Goal: Information Seeking & Learning: Check status

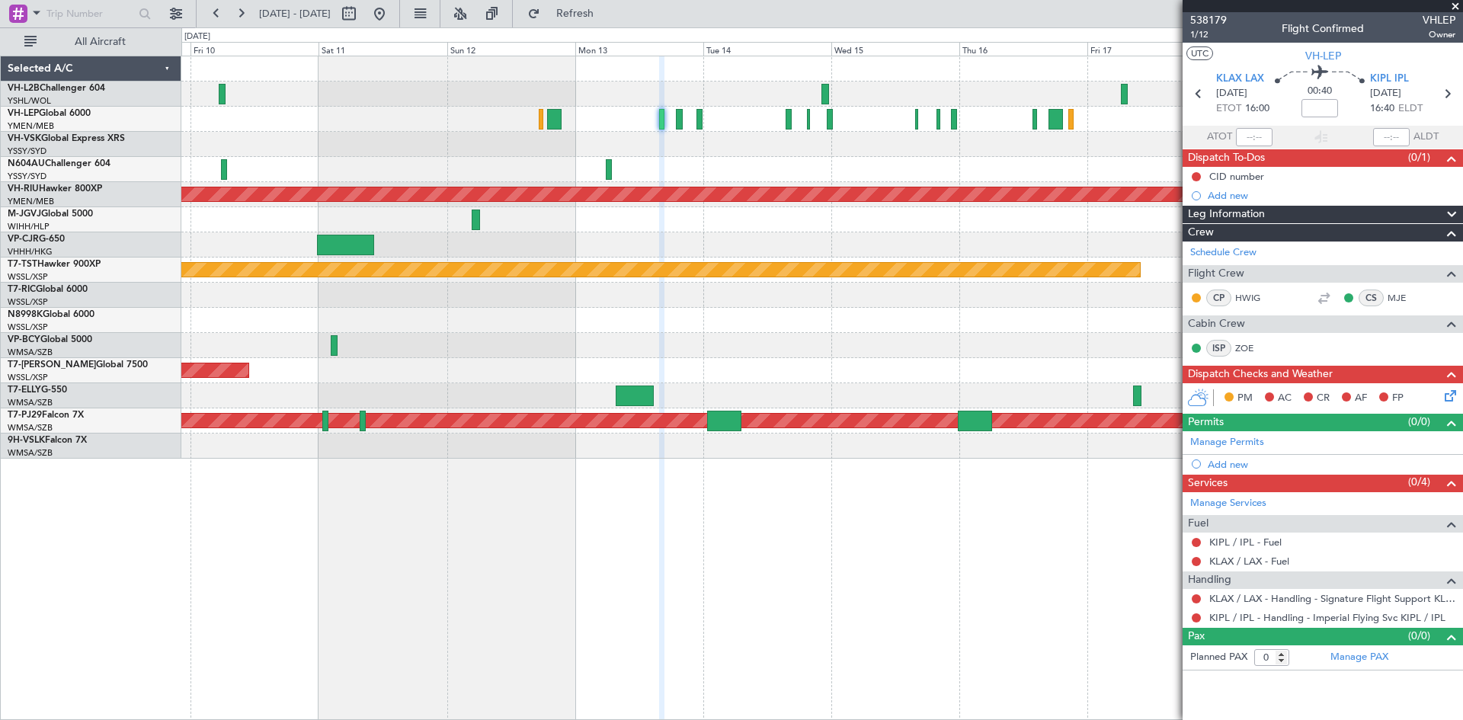
click at [731, 184] on div "Planned Maint Sydney ([PERSON_NAME] Intl) Planned Maint [GEOGRAPHIC_DATA] ([GEO…" at bounding box center [821, 257] width 1281 height 402
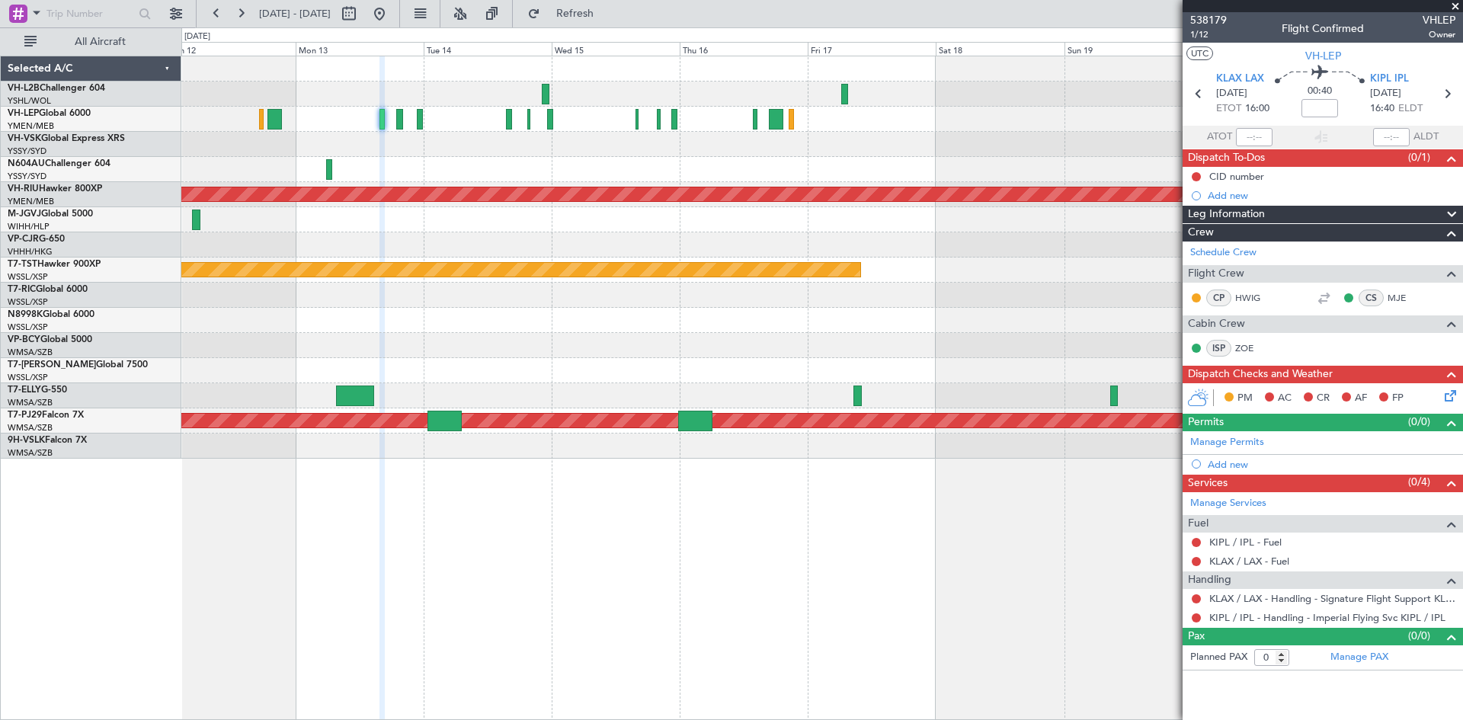
click at [827, 170] on div "Planned Maint [GEOGRAPHIC_DATA] ([GEOGRAPHIC_DATA]) Planned Maint [GEOGRAPHIC_D…" at bounding box center [821, 257] width 1281 height 402
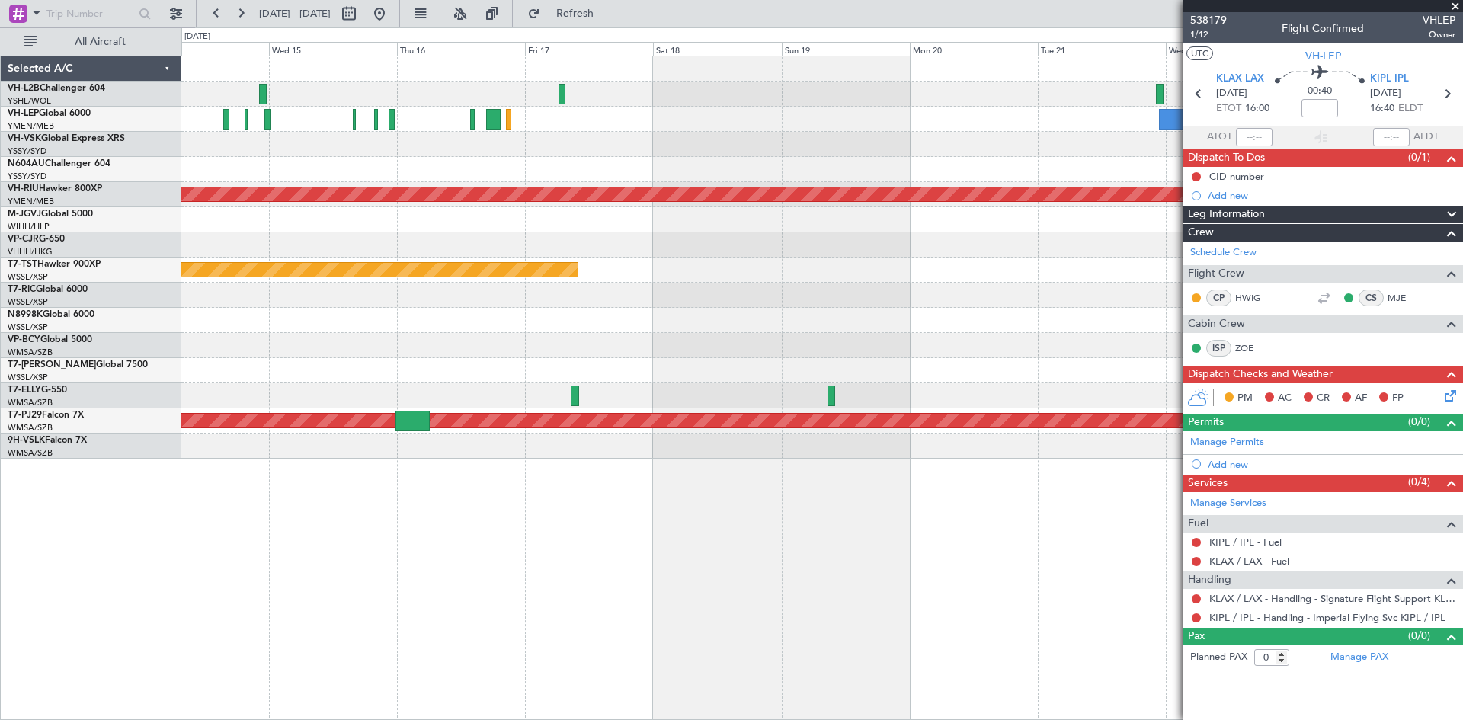
click at [840, 154] on div at bounding box center [821, 144] width 1281 height 25
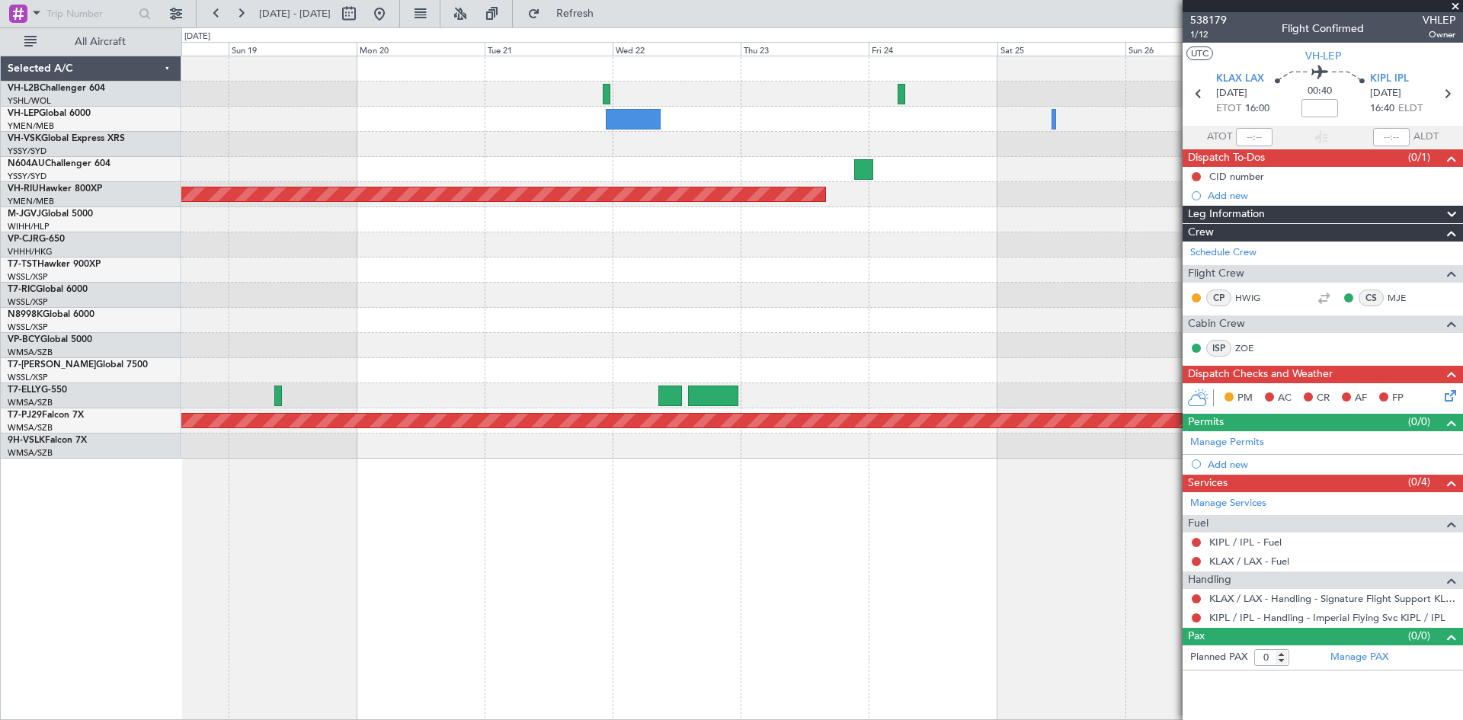
click at [427, 137] on div "Planned Maint [GEOGRAPHIC_DATA] ([GEOGRAPHIC_DATA]) Planned Maint [GEOGRAPHIC_D…" at bounding box center [821, 257] width 1281 height 402
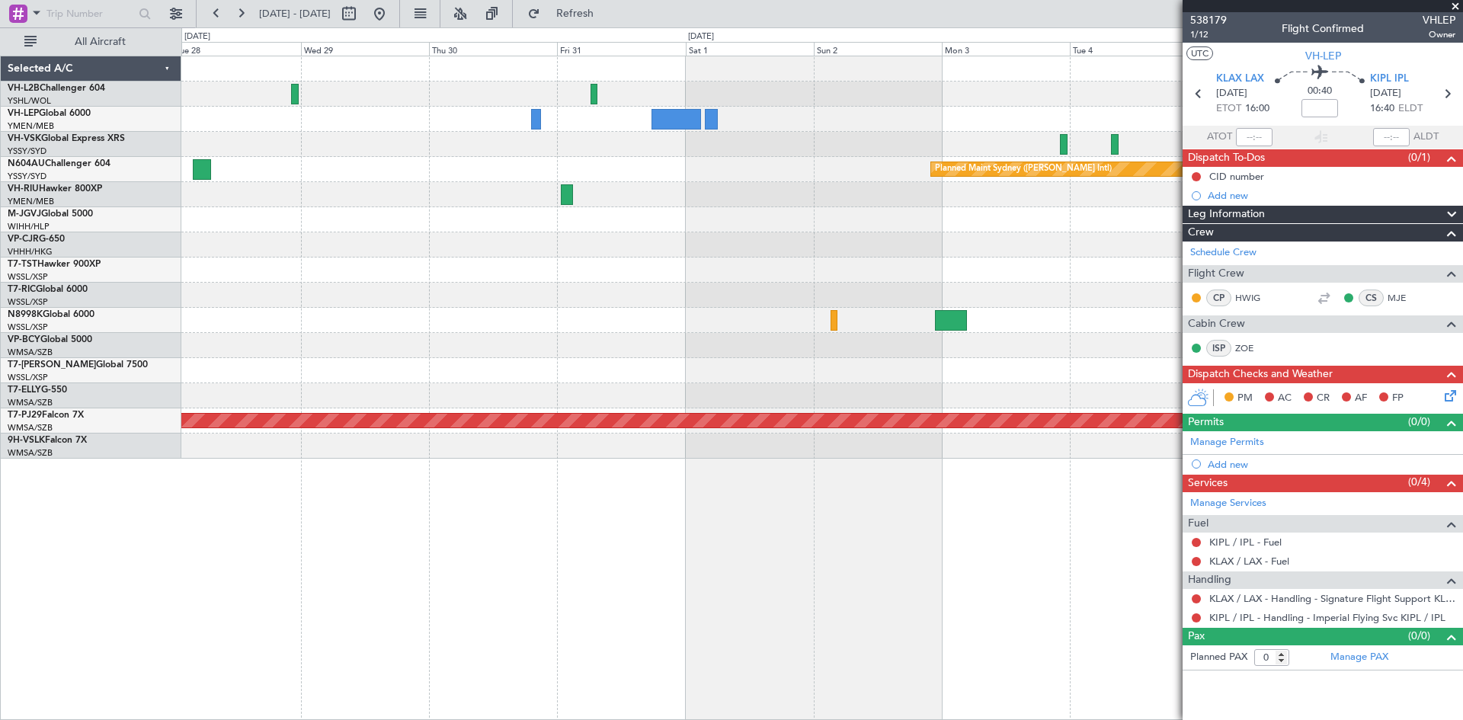
click at [353, 158] on div "Planned Maint Sydney ([PERSON_NAME] Intl) Planned Maint [GEOGRAPHIC_DATA] (Sult…" at bounding box center [821, 257] width 1281 height 402
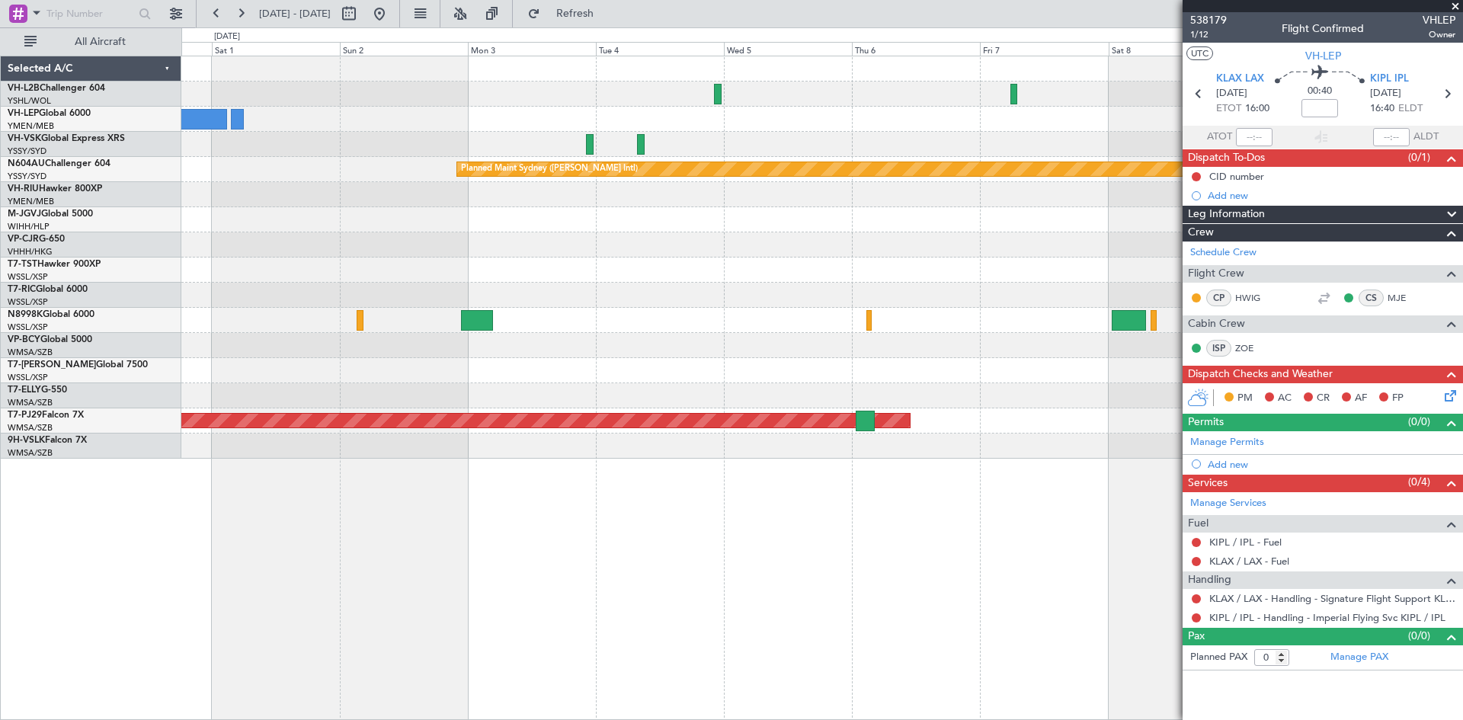
click at [331, 149] on div at bounding box center [821, 144] width 1281 height 25
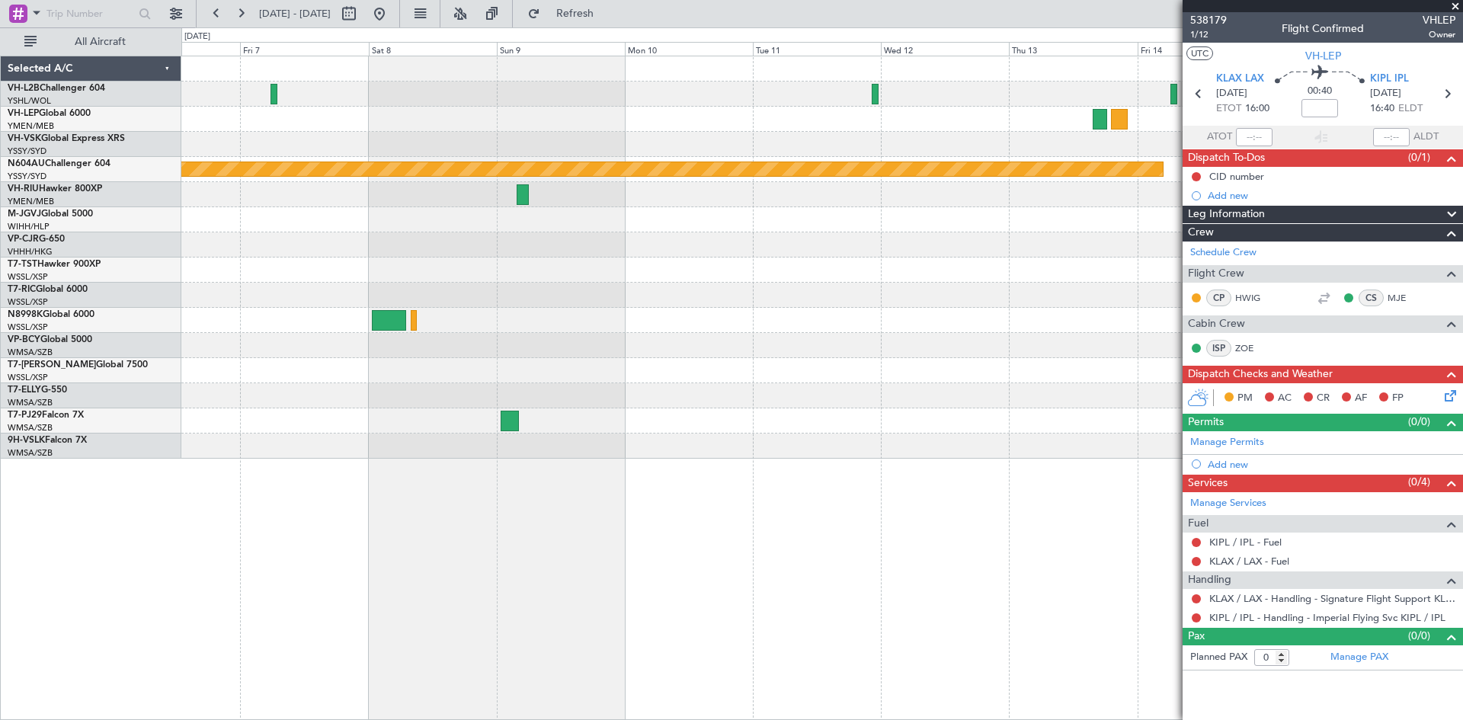
click at [267, 136] on div "Planned Maint Sydney ([PERSON_NAME] Intl) Planned Maint [GEOGRAPHIC_DATA] (Sult…" at bounding box center [821, 257] width 1281 height 402
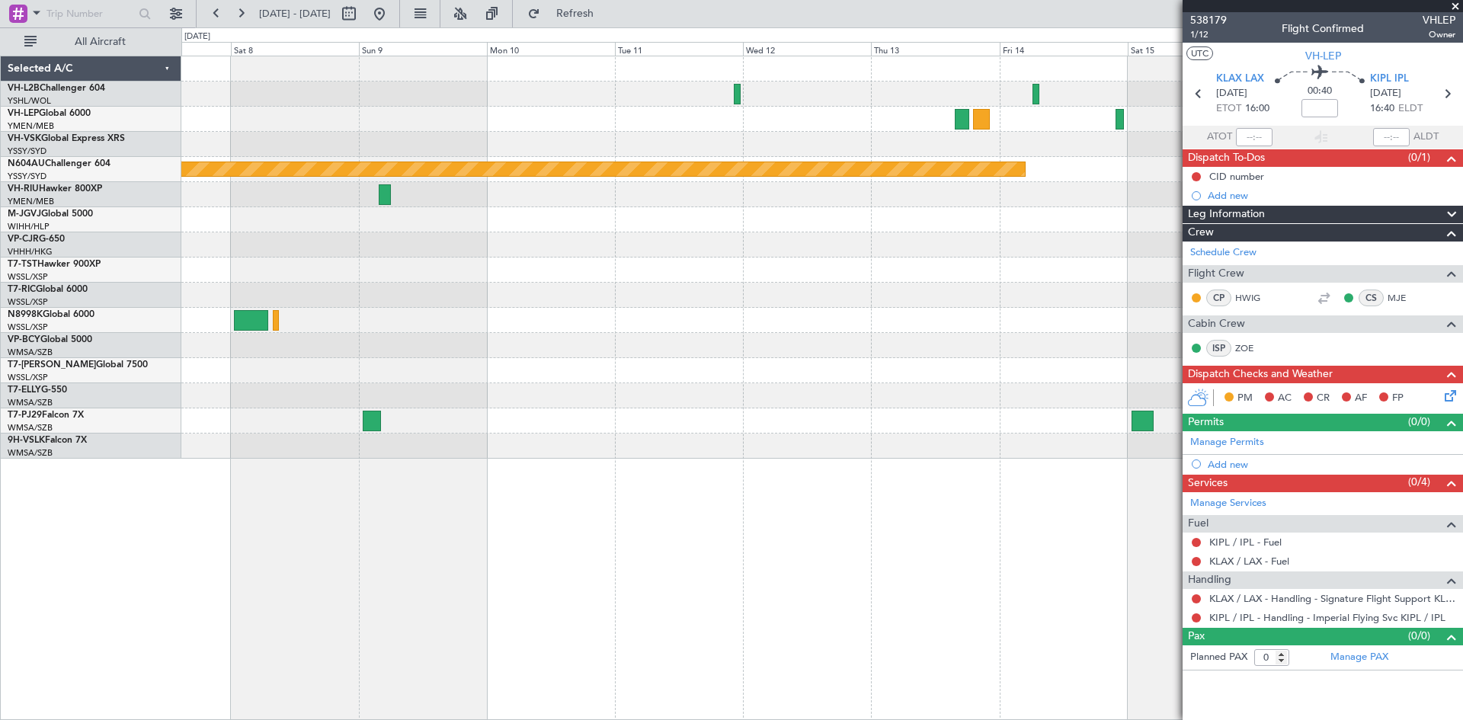
click at [425, 135] on div at bounding box center [821, 144] width 1281 height 25
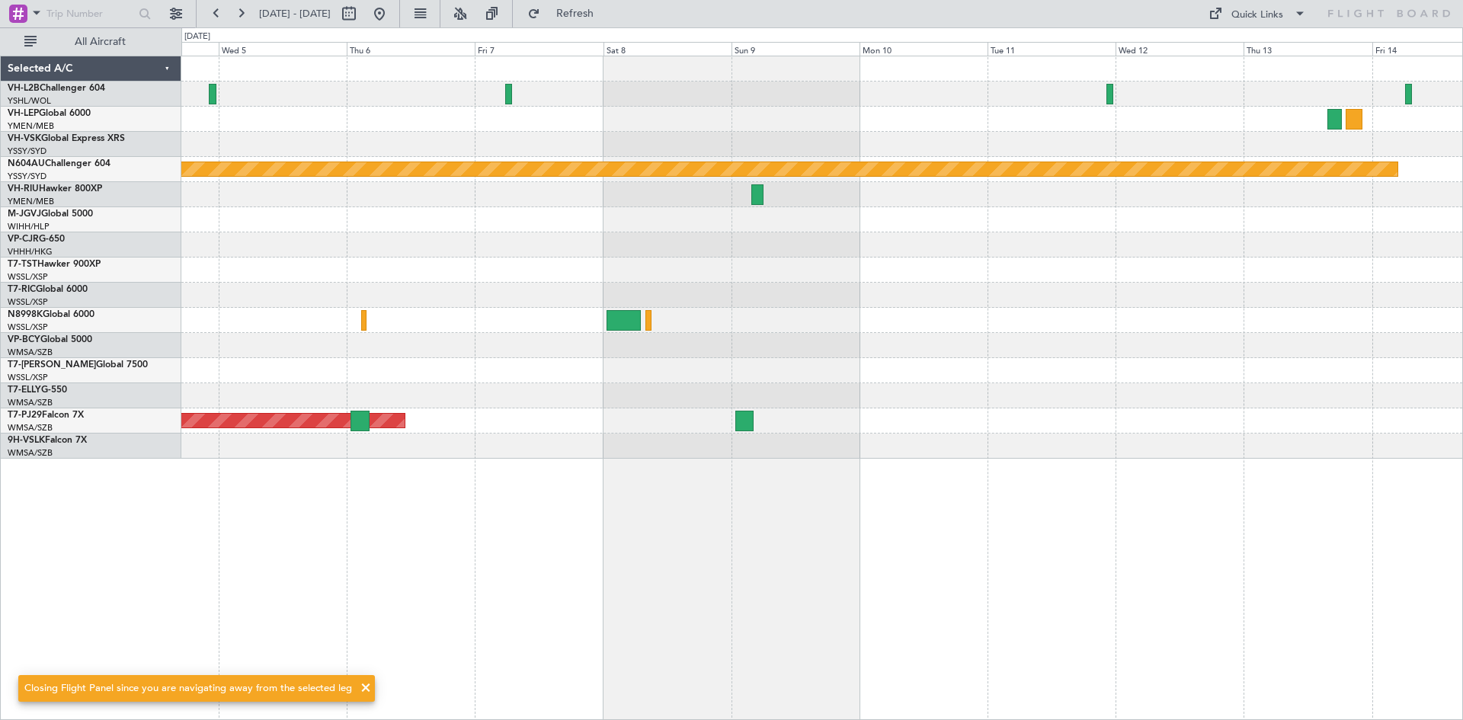
click at [995, 117] on div at bounding box center [821, 119] width 1281 height 25
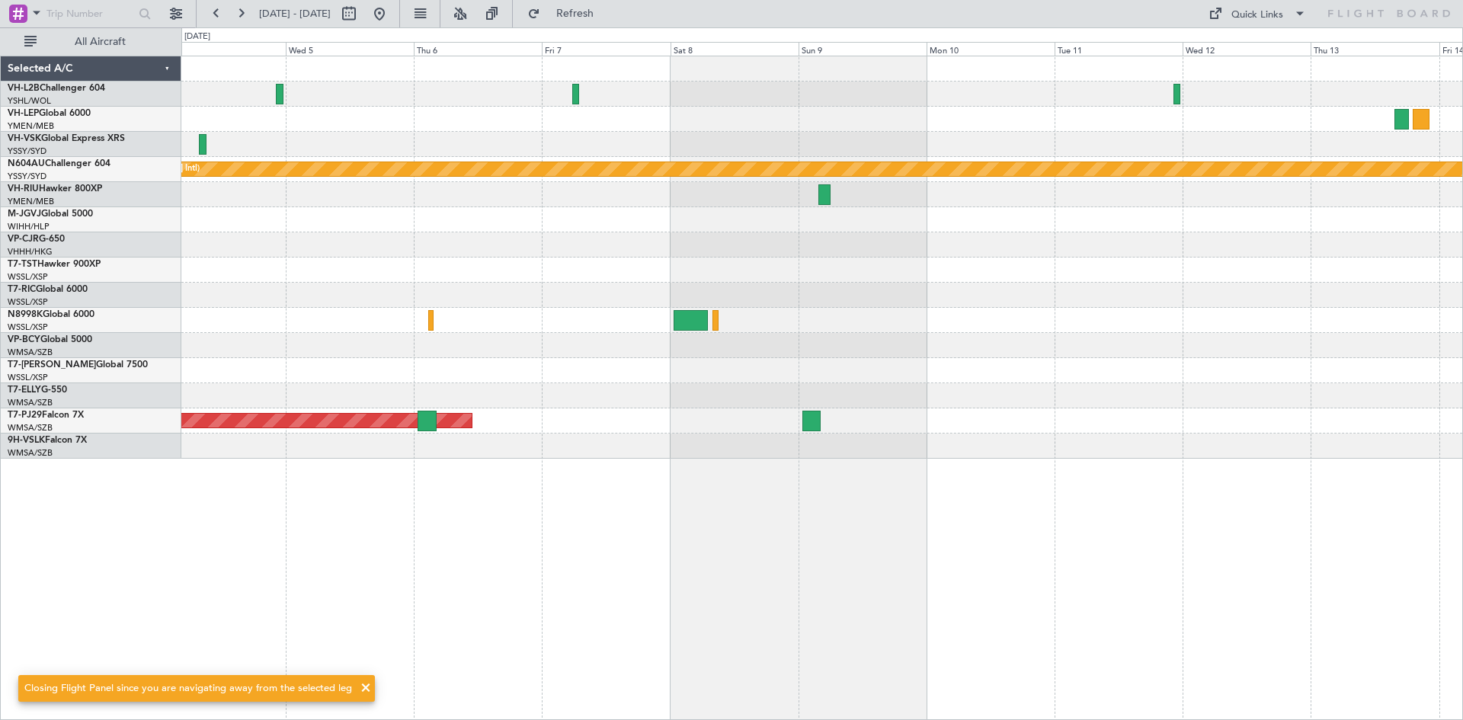
click at [1102, 105] on div at bounding box center [821, 94] width 1281 height 25
